Goal: Transaction & Acquisition: Purchase product/service

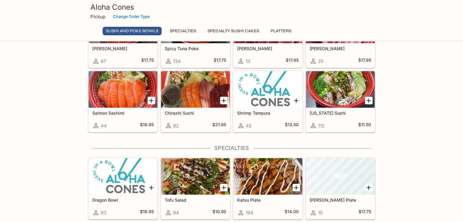
scroll to position [244, 0]
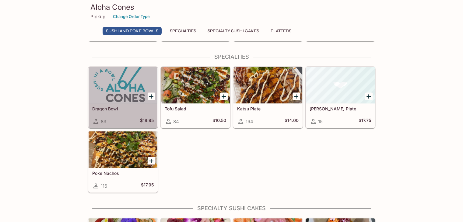
click at [125, 99] on div at bounding box center [123, 85] width 69 height 37
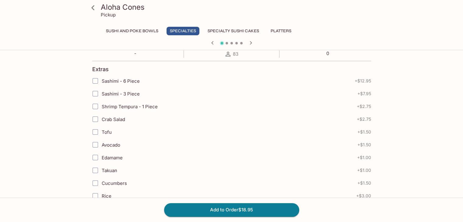
scroll to position [183, 0]
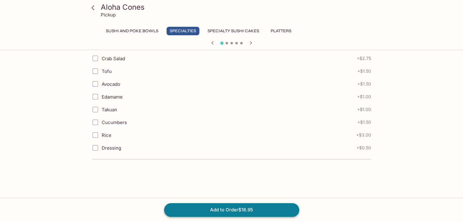
click at [248, 209] on button "Add to Order $18.95" at bounding box center [231, 209] width 135 height 13
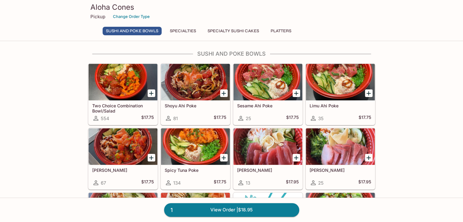
scroll to position [91, 0]
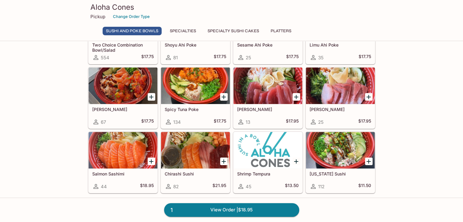
click at [183, 88] on div at bounding box center [195, 86] width 69 height 37
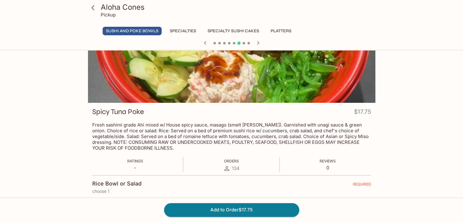
scroll to position [152, 0]
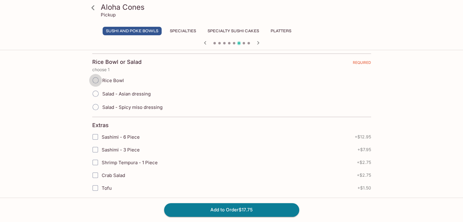
click at [96, 82] on input "Rice Bowl" at bounding box center [95, 80] width 13 height 13
radio input "true"
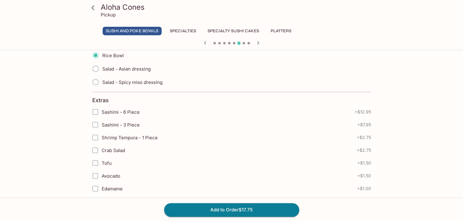
scroll to position [238, 0]
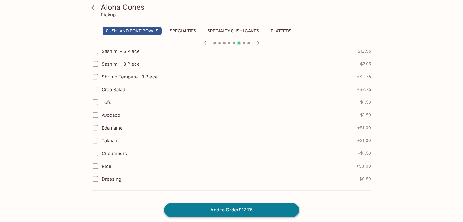
click at [206, 214] on button "Add to Order $17.75" at bounding box center [231, 209] width 135 height 13
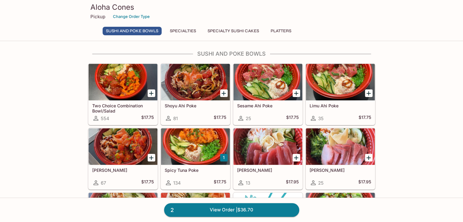
scroll to position [91, 0]
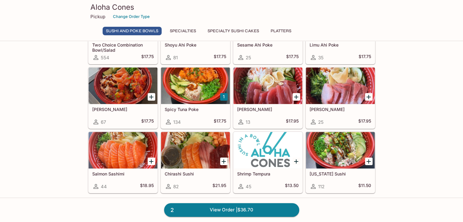
click at [198, 150] on div at bounding box center [195, 150] width 69 height 37
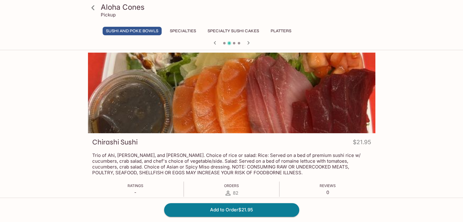
scroll to position [91, 0]
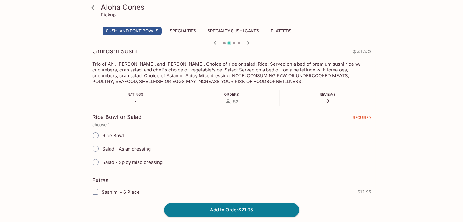
click at [137, 162] on span "Salad - Spicy miso dressing" at bounding box center [132, 163] width 60 height 6
click at [102, 162] on input "Salad - Spicy miso dressing" at bounding box center [95, 162] width 13 height 13
radio input "true"
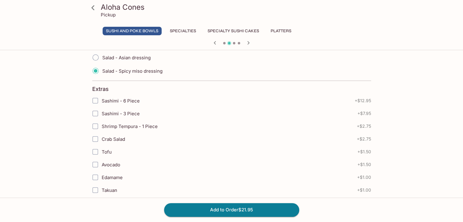
scroll to position [238, 0]
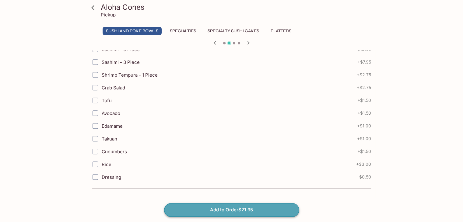
click at [195, 210] on button "Add to Order $21.95" at bounding box center [231, 209] width 135 height 13
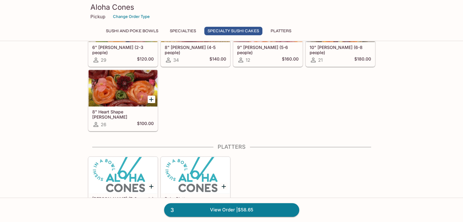
scroll to position [482, 0]
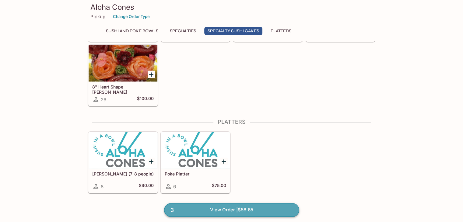
click at [199, 211] on link "3 View Order | $58.65" at bounding box center [231, 209] width 135 height 13
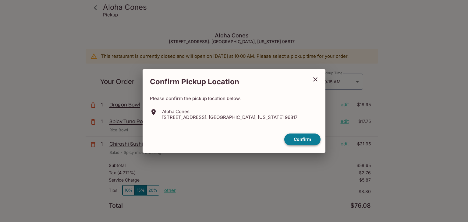
click at [307, 142] on button "Confirm" at bounding box center [302, 140] width 36 height 12
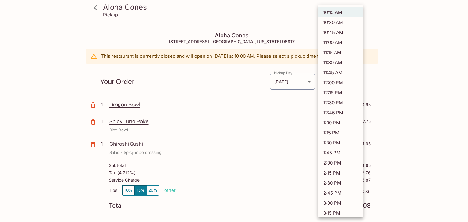
click at [356, 83] on body "Aloha Cones Pickup Aloha Cones [STREET_ADDRESS]. [GEOGRAPHIC_DATA], [US_STATE][…" at bounding box center [234, 138] width 468 height 222
click at [344, 12] on li "10:15 AM" at bounding box center [340, 12] width 45 height 10
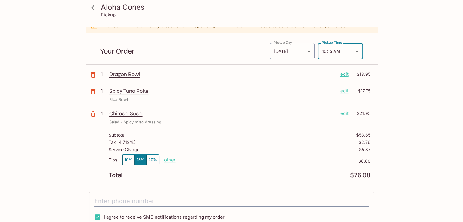
scroll to position [61, 0]
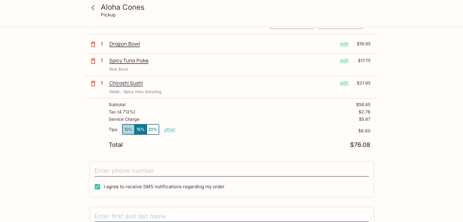
click at [132, 130] on button "10%" at bounding box center [128, 130] width 12 height 10
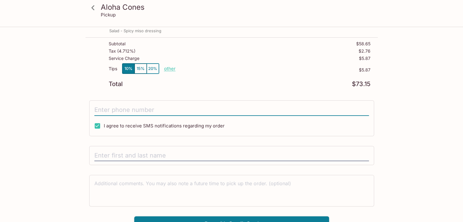
click at [136, 109] on input "tel" at bounding box center [231, 110] width 275 height 12
type input "[PHONE_NUMBER]"
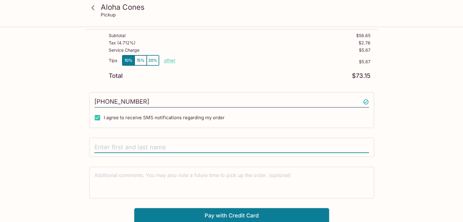
click at [118, 145] on input "text" at bounding box center [231, 148] width 275 height 12
type input "[PERSON_NAME]"
click at [224, 216] on button "Pay with Credit Card" at bounding box center [231, 215] width 195 height 15
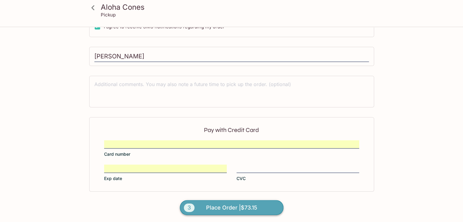
click at [230, 207] on span "Place Order | $73.15" at bounding box center [231, 208] width 51 height 10
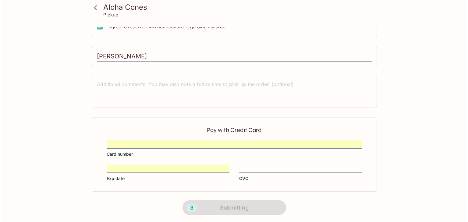
scroll to position [0, 0]
